Goal: Task Accomplishment & Management: Use online tool/utility

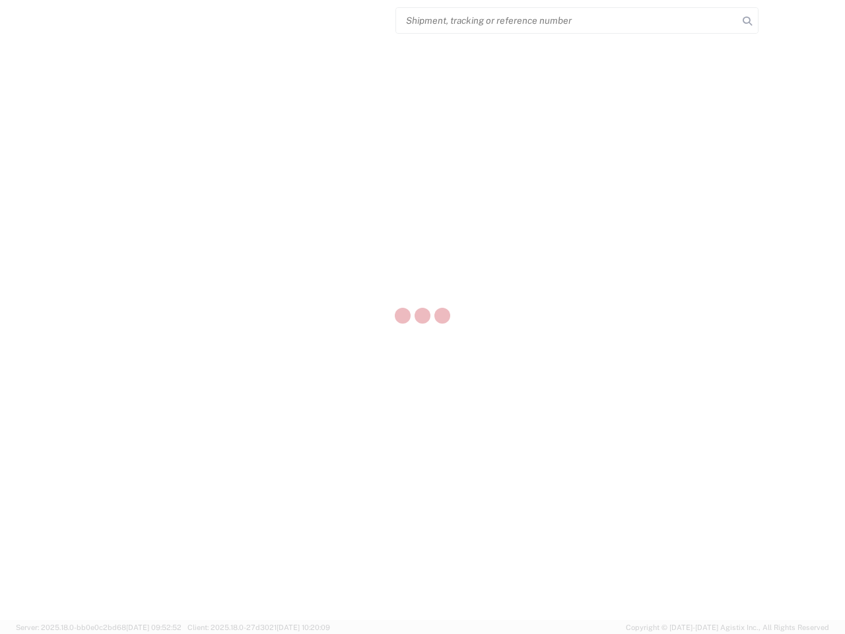
select select "US"
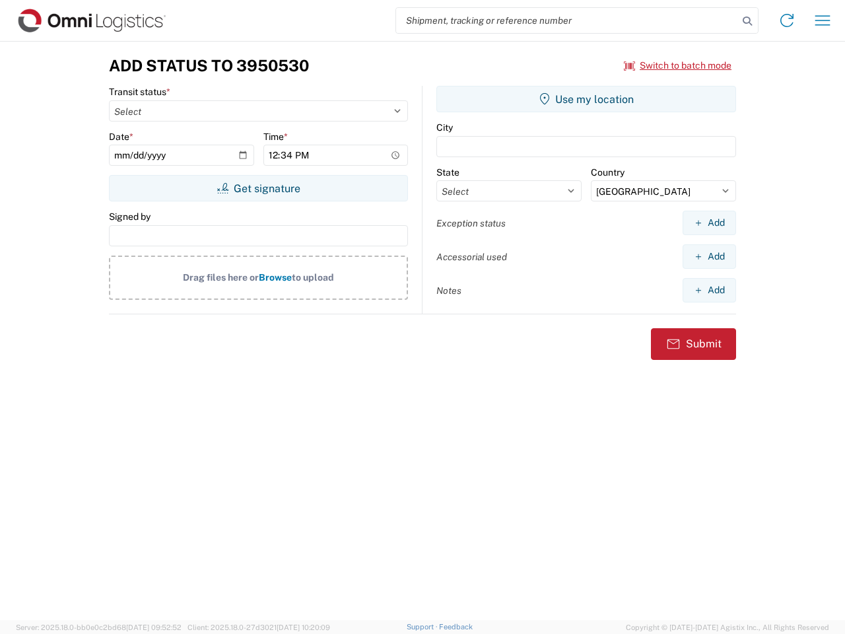
click at [567, 20] on input "search" at bounding box center [567, 20] width 342 height 25
click at [748, 21] on icon at bounding box center [747, 21] width 18 height 18
click at [787, 20] on icon at bounding box center [787, 20] width 21 height 21
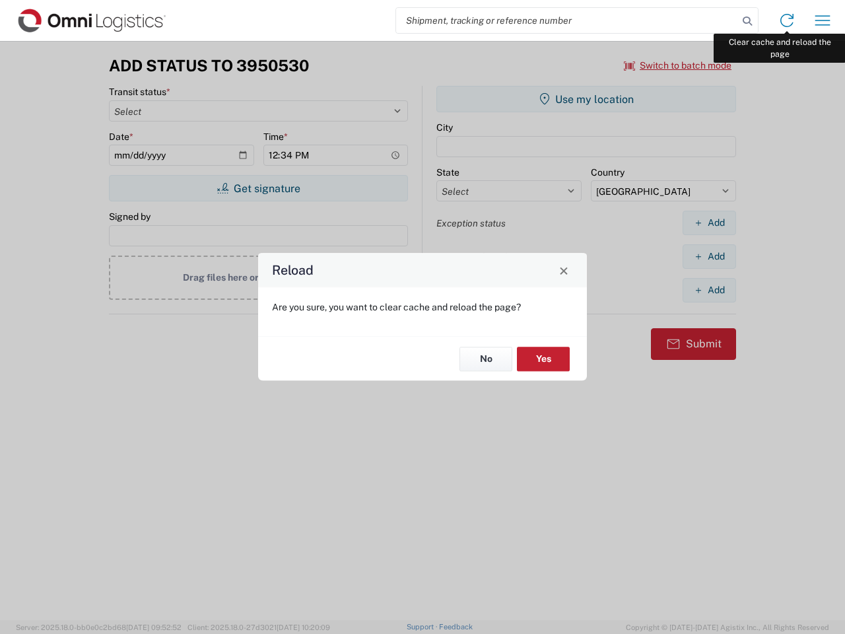
click at [823, 20] on div "Reload Are you sure, you want to clear cache and reload the page? No Yes" at bounding box center [422, 317] width 845 height 634
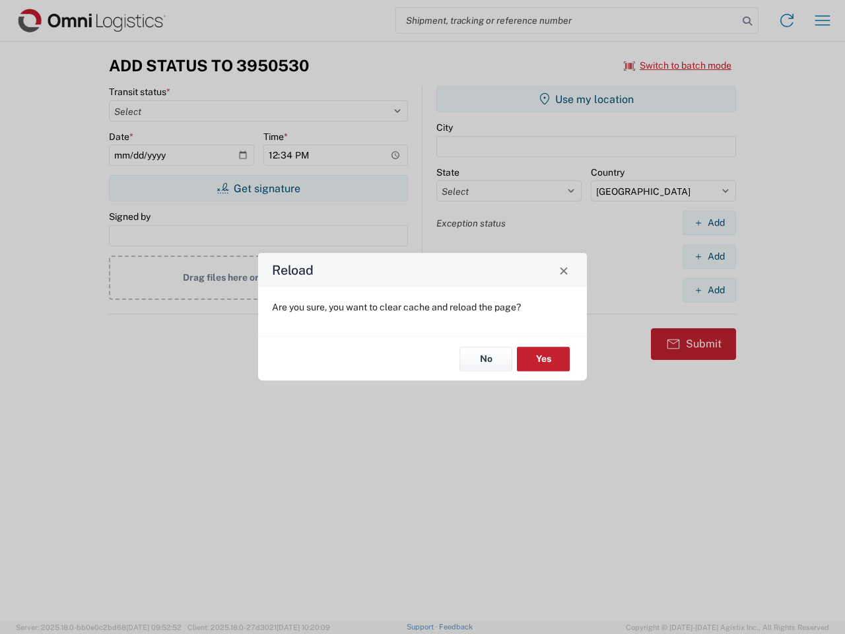
click at [678, 65] on div "Reload Are you sure, you want to clear cache and reload the page? No Yes" at bounding box center [422, 317] width 845 height 634
click at [258, 188] on div "Reload Are you sure, you want to clear cache and reload the page? No Yes" at bounding box center [422, 317] width 845 height 634
click at [586, 99] on div "Reload Are you sure, you want to clear cache and reload the page? No Yes" at bounding box center [422, 317] width 845 height 634
click at [709, 223] on div "Reload Are you sure, you want to clear cache and reload the page? No Yes" at bounding box center [422, 317] width 845 height 634
click at [709, 256] on div "Reload Are you sure, you want to clear cache and reload the page? No Yes" at bounding box center [422, 317] width 845 height 634
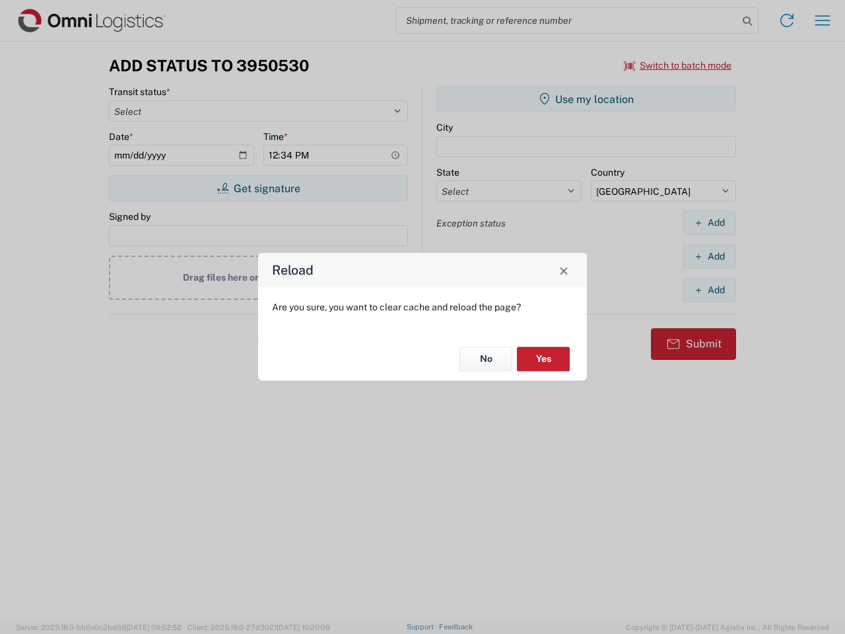
click at [709, 290] on div "Reload Are you sure, you want to clear cache and reload the page? No Yes" at bounding box center [422, 317] width 845 height 634
